Goal: Find specific page/section: Find specific page/section

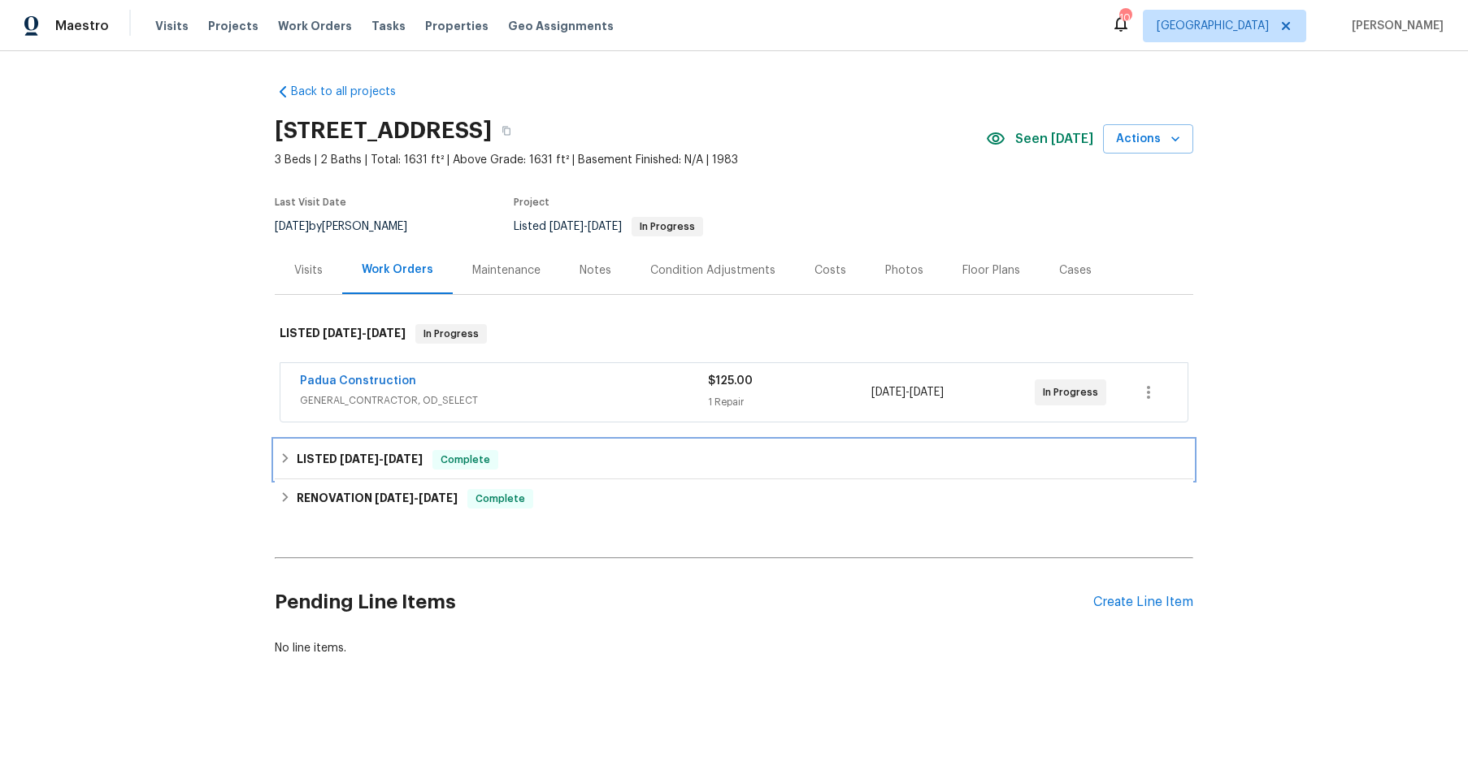
click at [536, 462] on div "LISTED [DATE] - [DATE] Complete" at bounding box center [734, 460] width 908 height 20
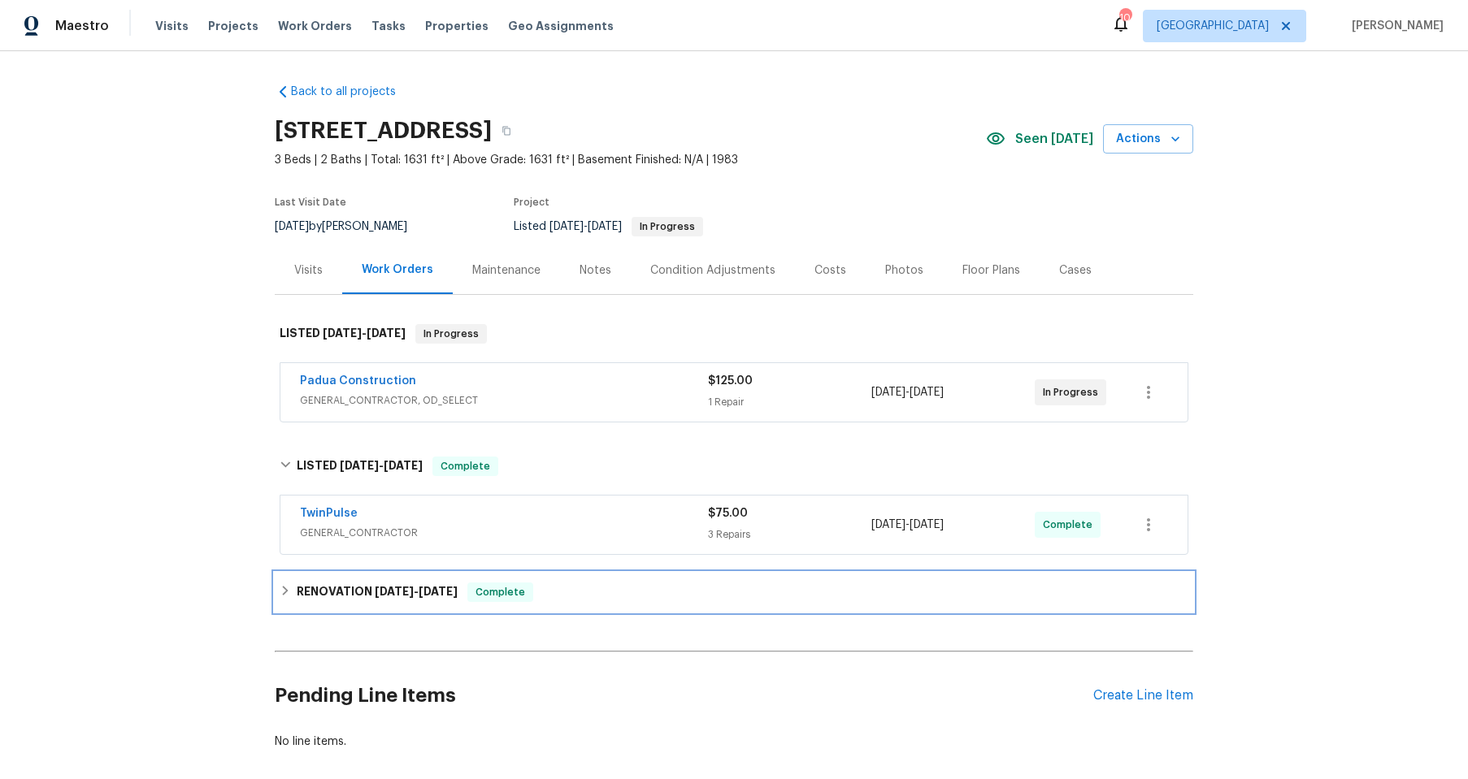
click at [592, 602] on div "RENOVATION [DATE] - [DATE] Complete" at bounding box center [734, 592] width 918 height 39
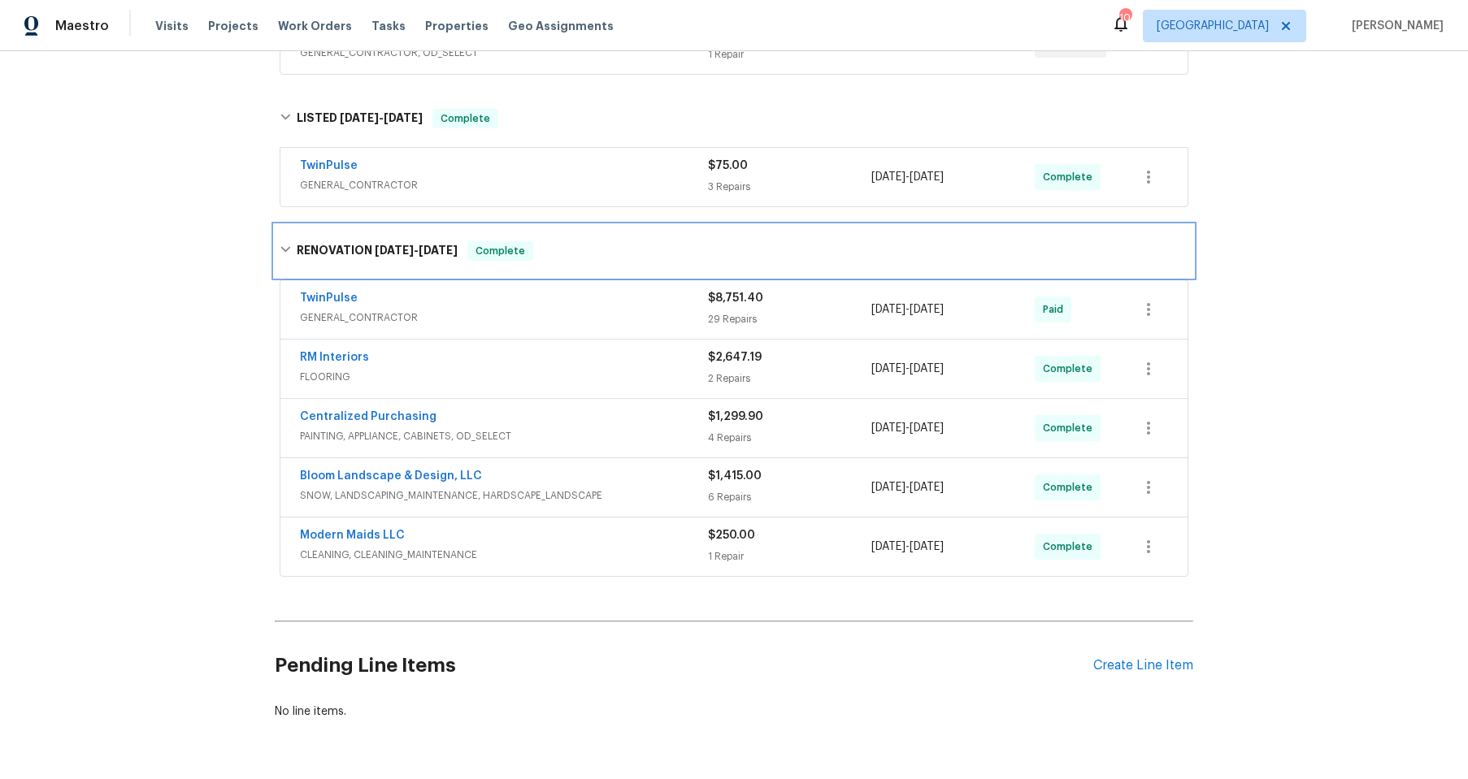
scroll to position [399, 0]
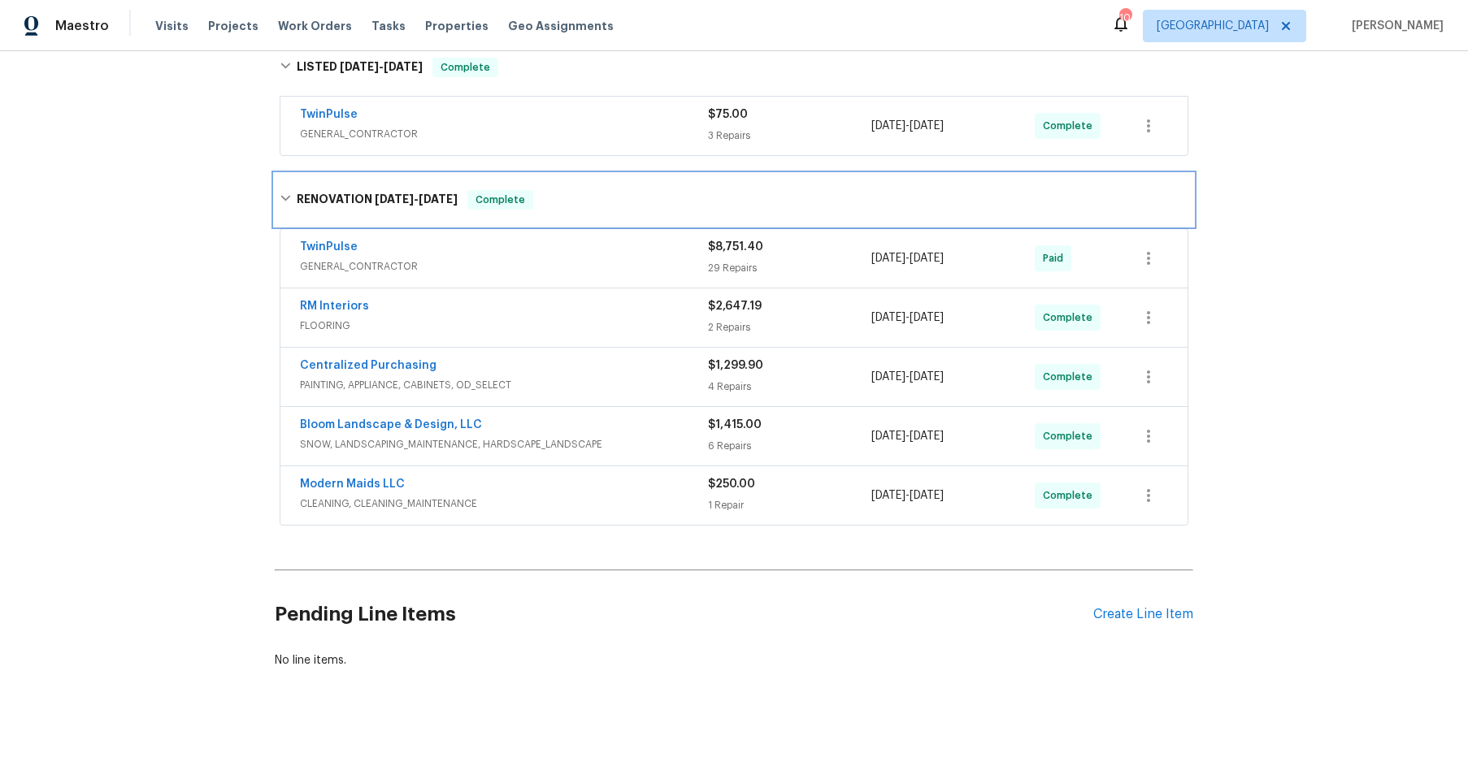
click at [609, 215] on div "RENOVATION [DATE] - [DATE] Complete" at bounding box center [734, 200] width 918 height 52
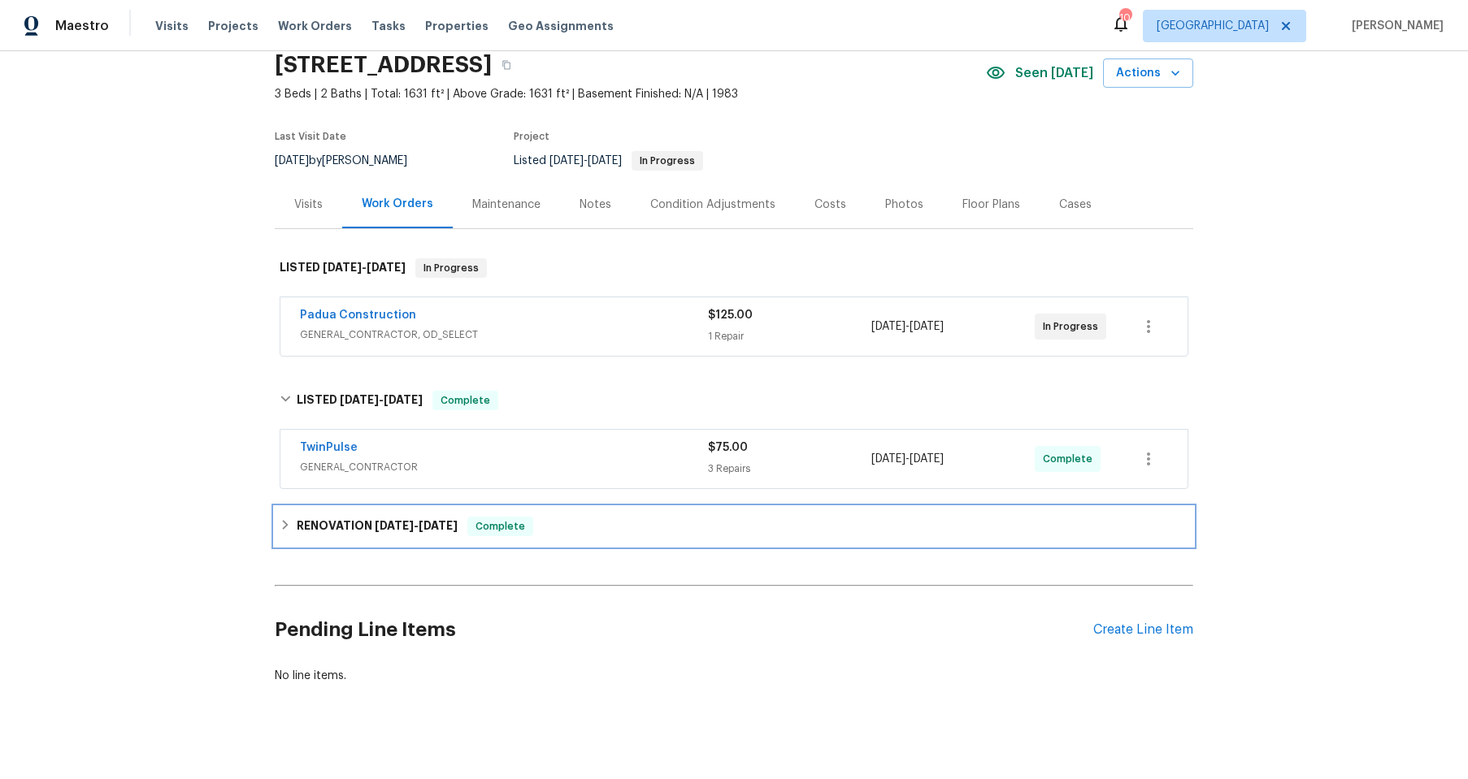
scroll to position [64, 0]
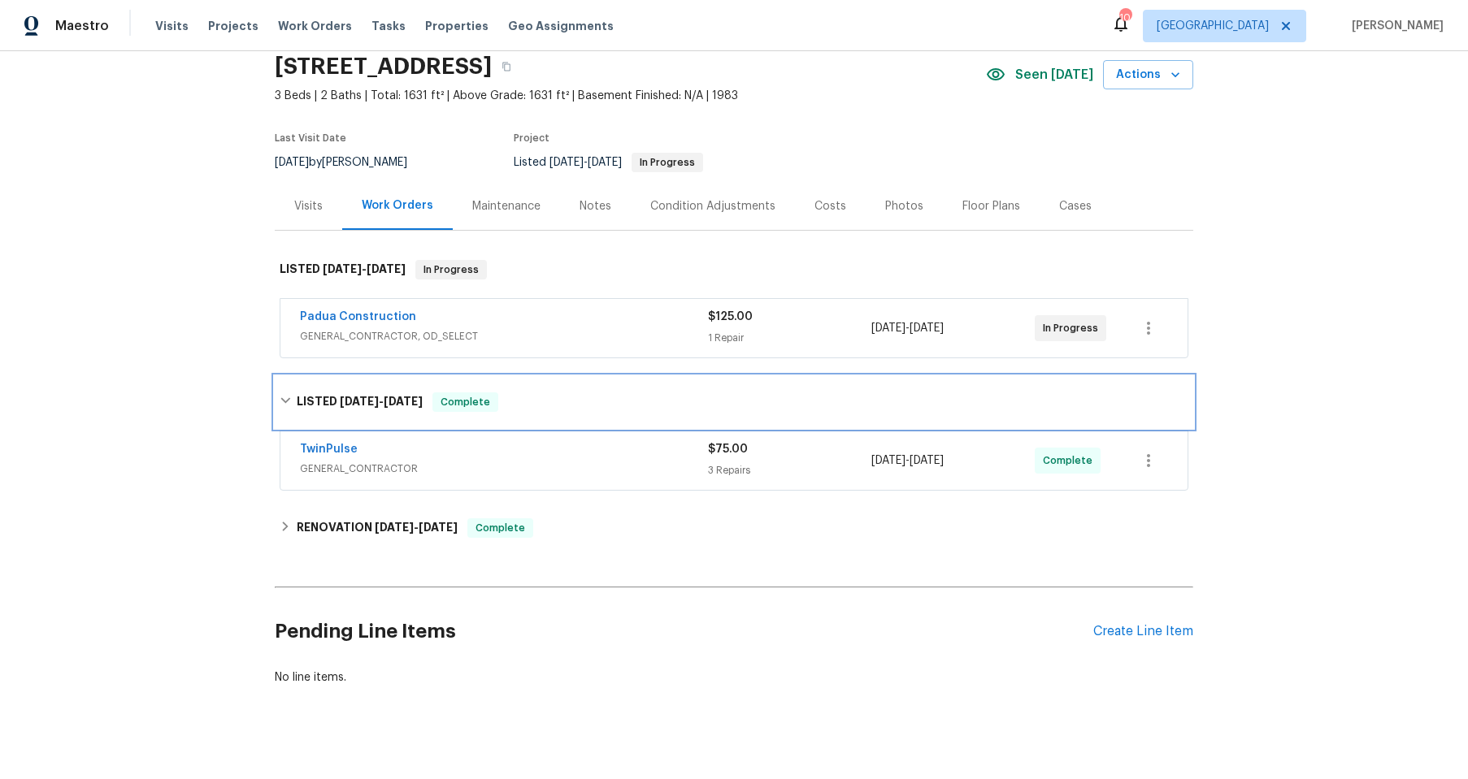
click at [558, 391] on div "LISTED [DATE] - [DATE] Complete" at bounding box center [734, 402] width 918 height 52
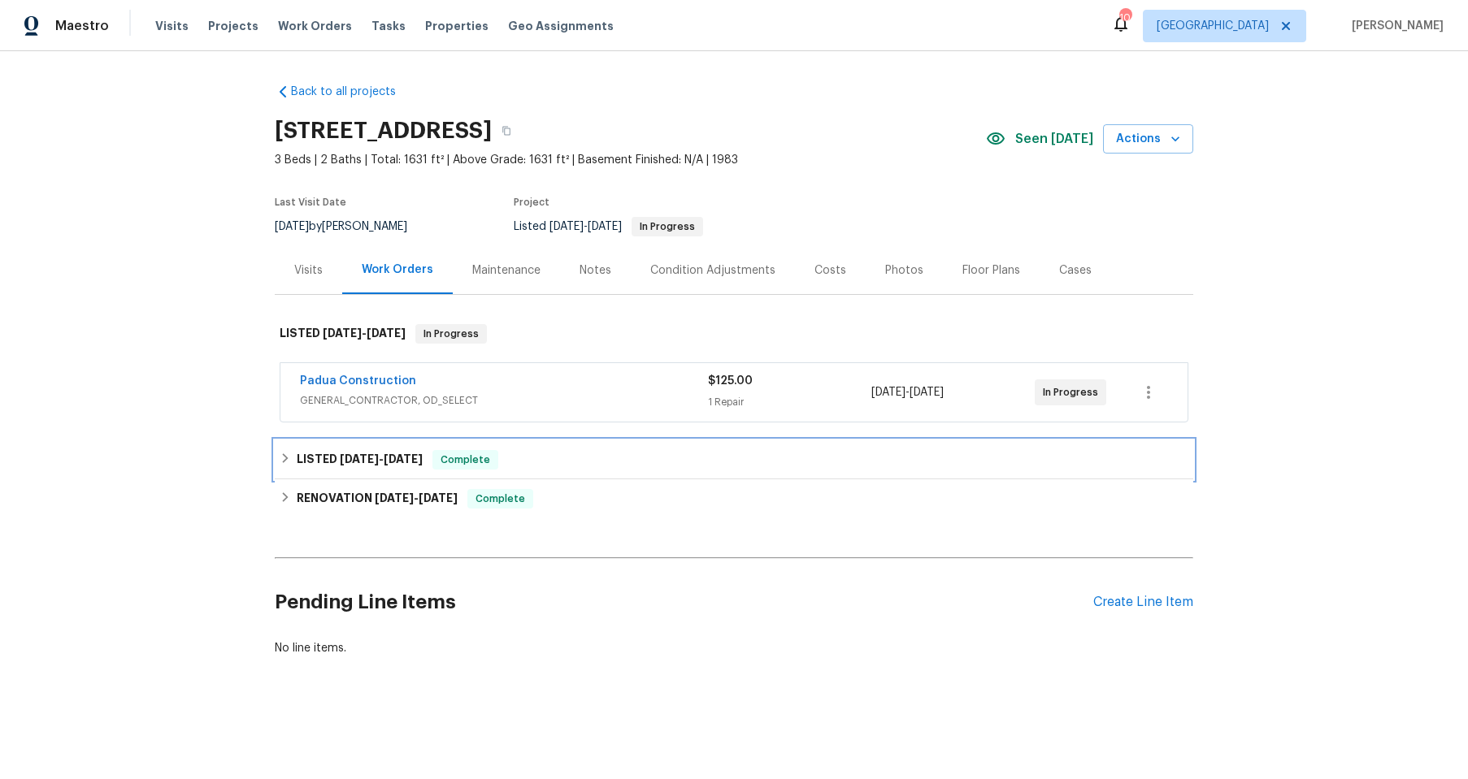
scroll to position [0, 0]
click at [524, 466] on div "LISTED [DATE] - [DATE] Complete" at bounding box center [734, 460] width 908 height 20
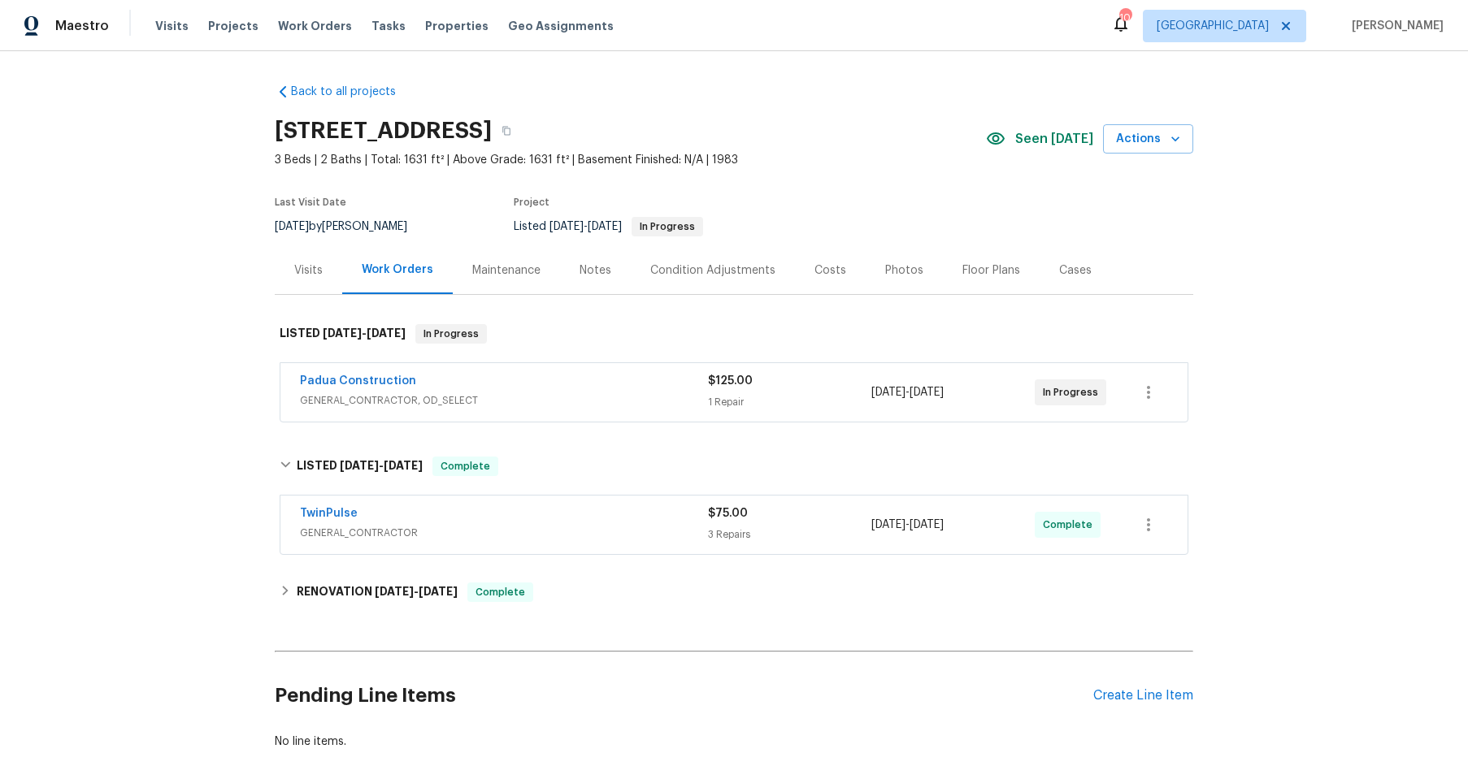
click at [693, 275] on div "Condition Adjustments" at bounding box center [712, 270] width 125 height 16
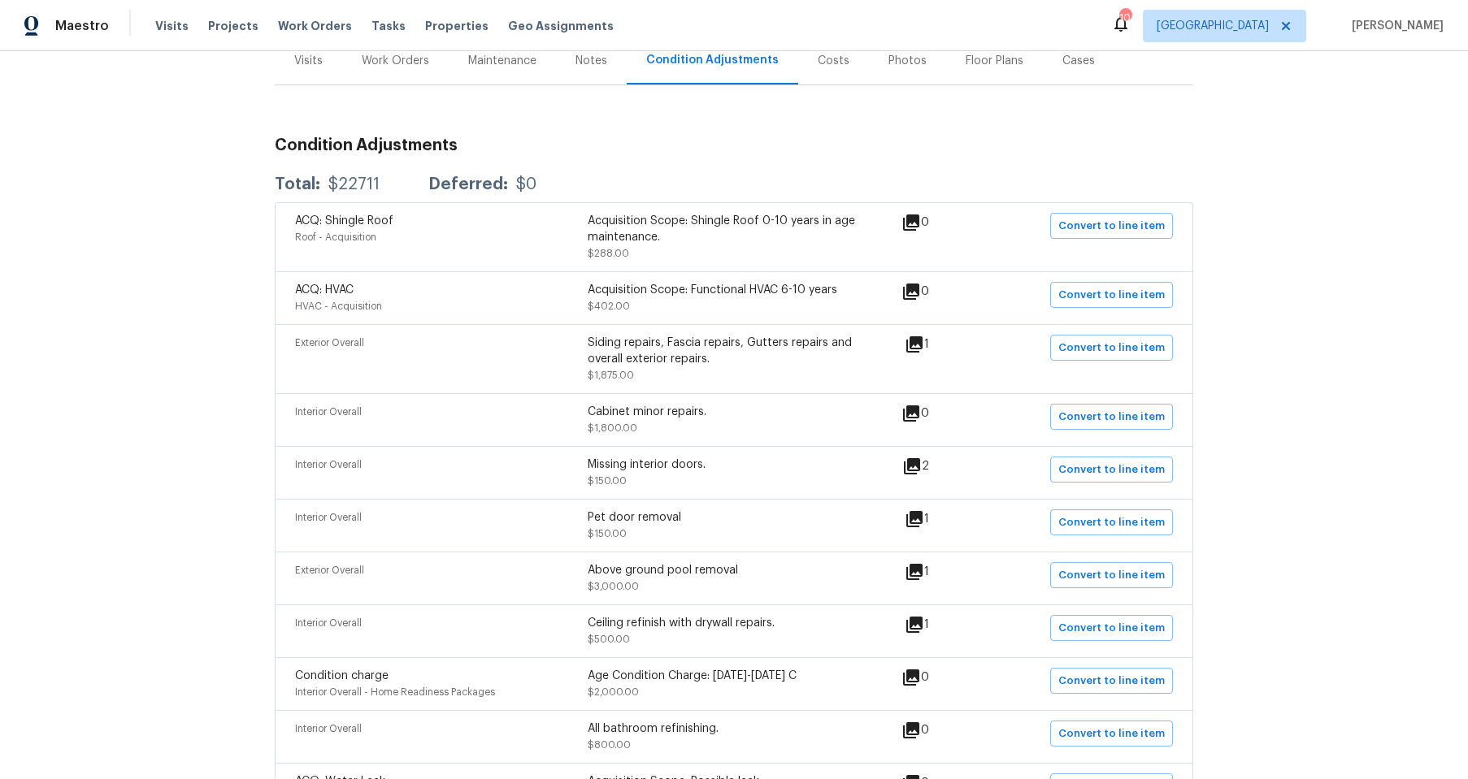
scroll to position [210, 0]
